Goal: Information Seeking & Learning: Check status

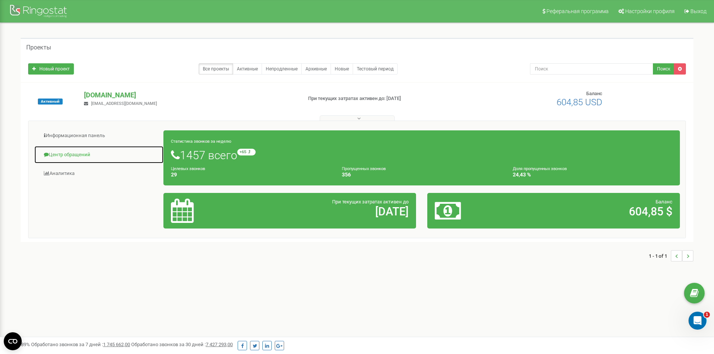
click at [82, 150] on link "Центр обращений" at bounding box center [99, 155] width 130 height 18
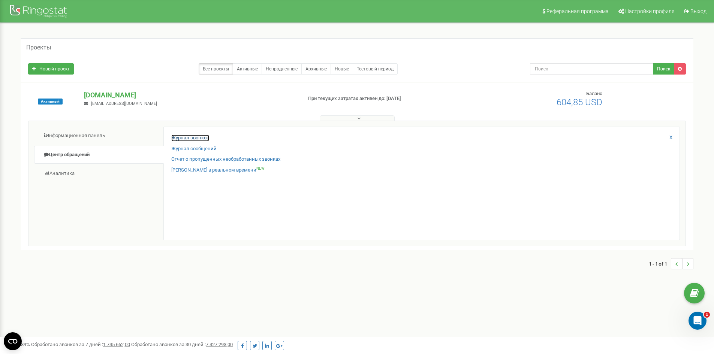
click at [201, 136] on link "Журнал звонков" at bounding box center [190, 137] width 38 height 7
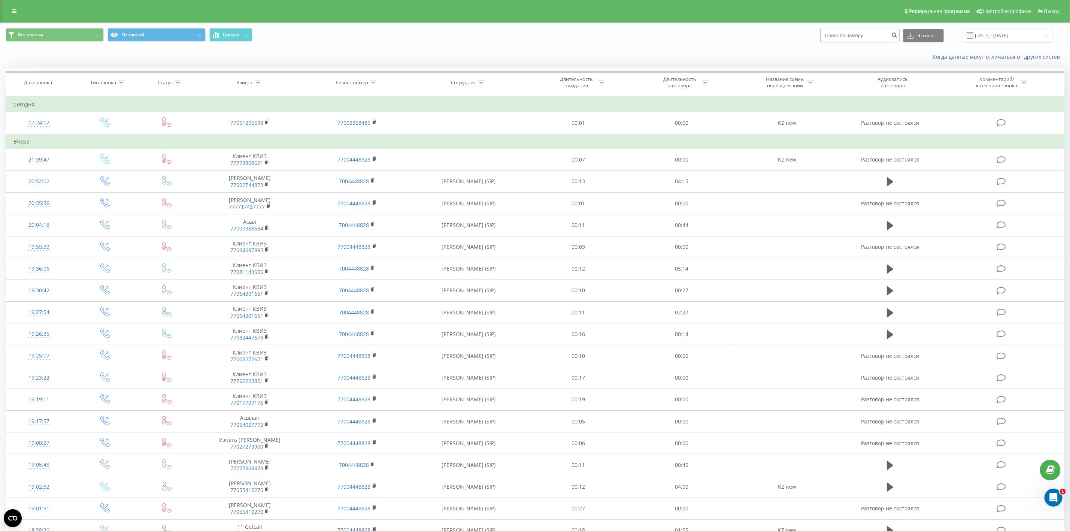
click at [850, 40] on input at bounding box center [859, 35] width 79 height 13
paste input "87782221414"
type input "87782221414"
click at [898, 34] on icon "submit" at bounding box center [895, 34] width 6 height 4
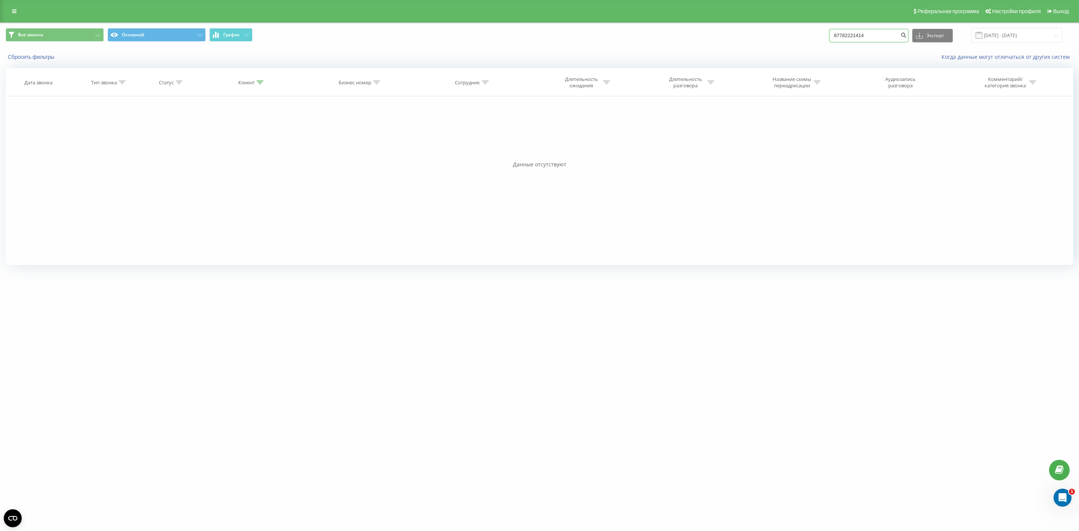
click at [846, 34] on input "87782221414" at bounding box center [868, 35] width 79 height 13
type input "7782221414"
